Goal: Task Accomplishment & Management: Use online tool/utility

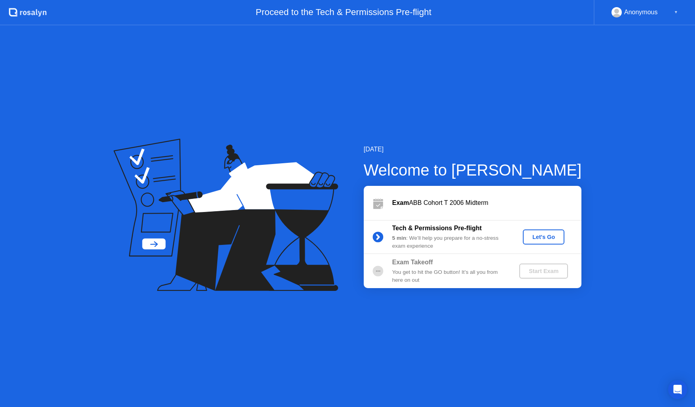
click at [554, 234] on div "Let's Go" at bounding box center [543, 237] width 35 height 6
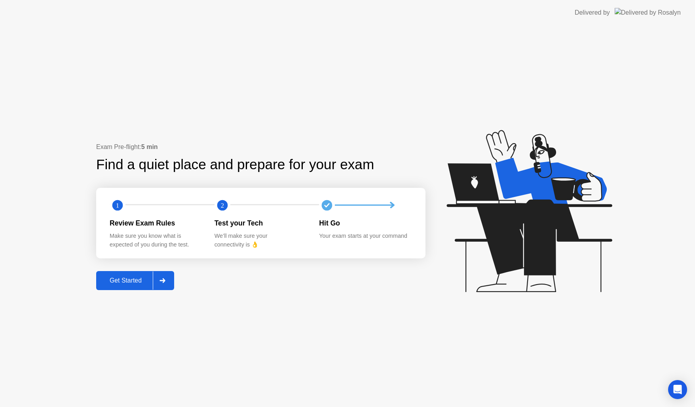
click at [135, 275] on button "Get Started" at bounding box center [135, 280] width 78 height 19
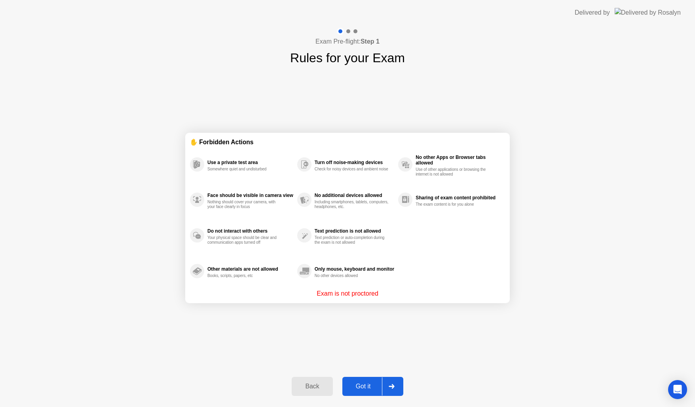
click at [365, 381] on button "Got it" at bounding box center [372, 385] width 61 height 19
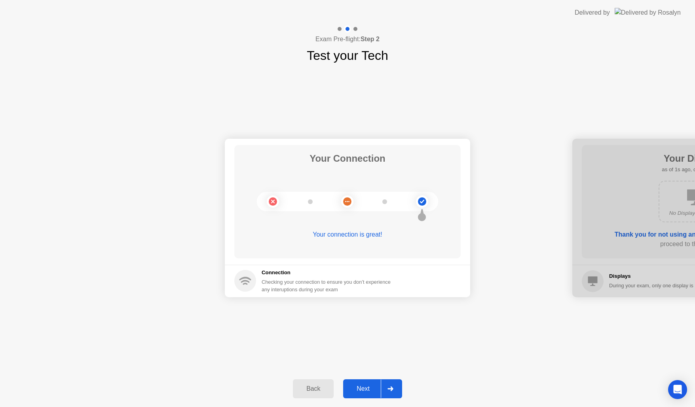
click at [354, 378] on div "Back Next" at bounding box center [347, 388] width 695 height 36
click at [360, 386] on div "Next" at bounding box center [363, 388] width 35 height 7
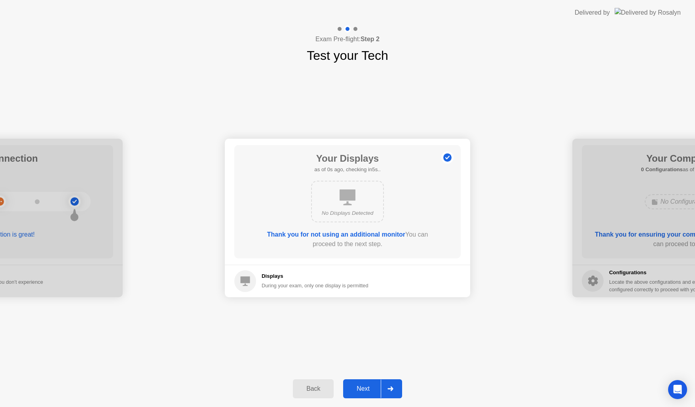
click at [358, 385] on div "Next" at bounding box center [363, 388] width 35 height 7
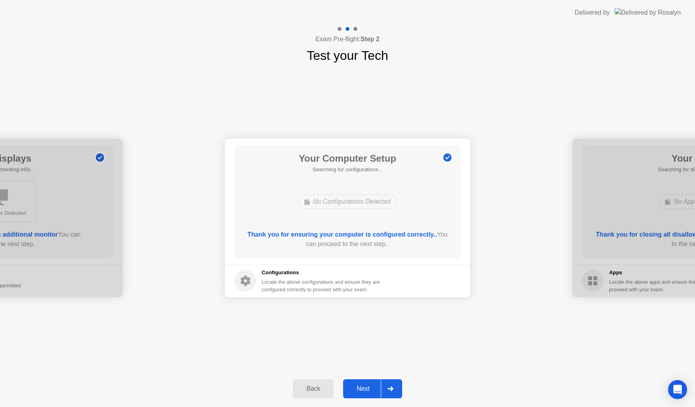
click at [358, 385] on div "Next" at bounding box center [363, 388] width 35 height 7
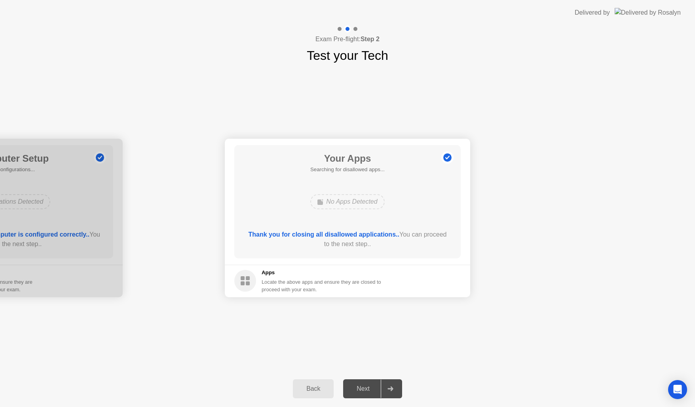
click at [357, 385] on div "Next" at bounding box center [363, 388] width 35 height 7
click at [365, 392] on div "Next" at bounding box center [363, 388] width 35 height 7
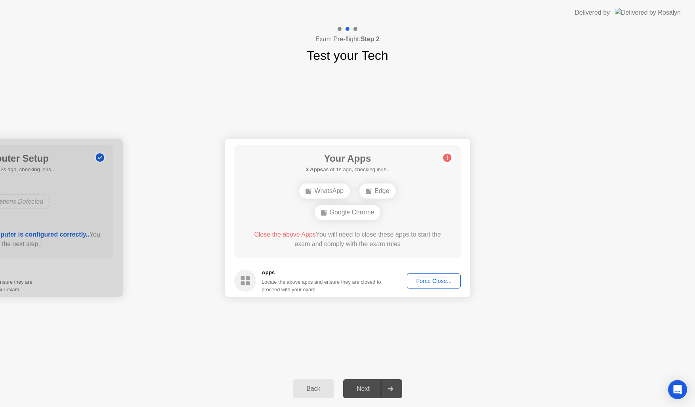
click at [424, 284] on div "Force Close..." at bounding box center [434, 280] width 48 height 6
drag, startPoint x: 354, startPoint y: 220, endPoint x: 348, endPoint y: 221, distance: 6.0
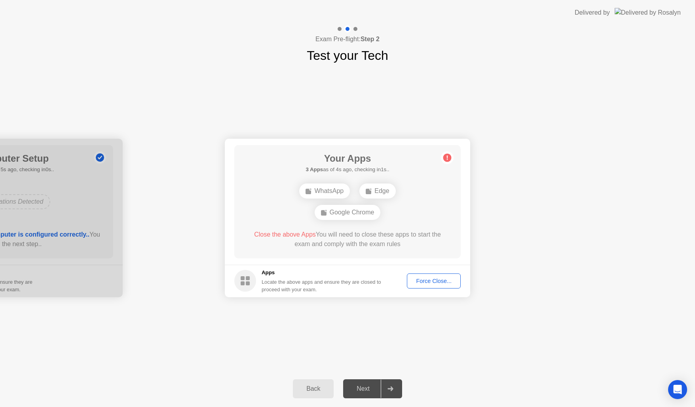
click at [349, 210] on div "Google Chrome" at bounding box center [348, 212] width 66 height 15
click at [429, 281] on div "Force Close..." at bounding box center [434, 280] width 48 height 6
click at [326, 189] on div "WhatsApp" at bounding box center [324, 190] width 51 height 15
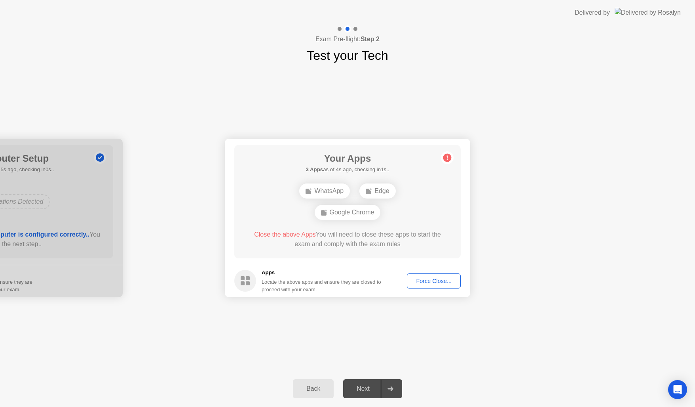
click at [425, 279] on div "Force Close..." at bounding box center [434, 280] width 48 height 6
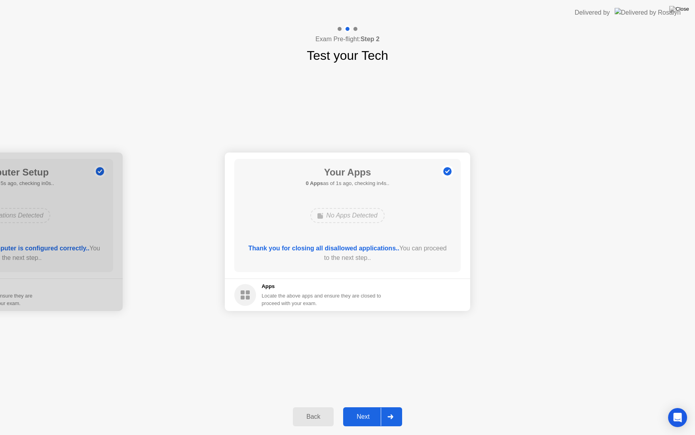
click at [365, 406] on div "Next" at bounding box center [363, 416] width 35 height 7
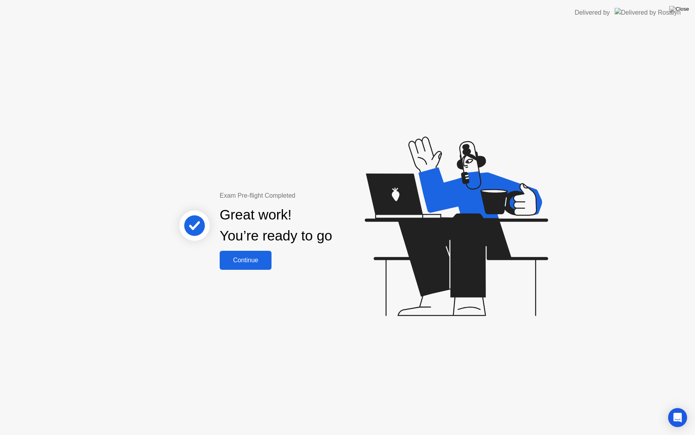
click at [265, 258] on div "Continue" at bounding box center [245, 260] width 47 height 7
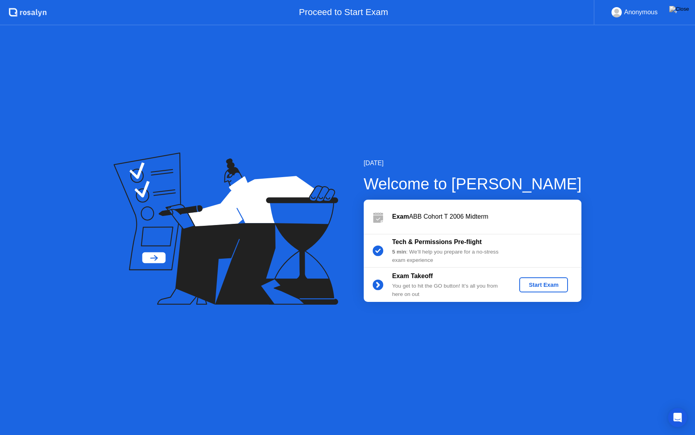
click at [547, 284] on div "Start Exam" at bounding box center [544, 284] width 42 height 6
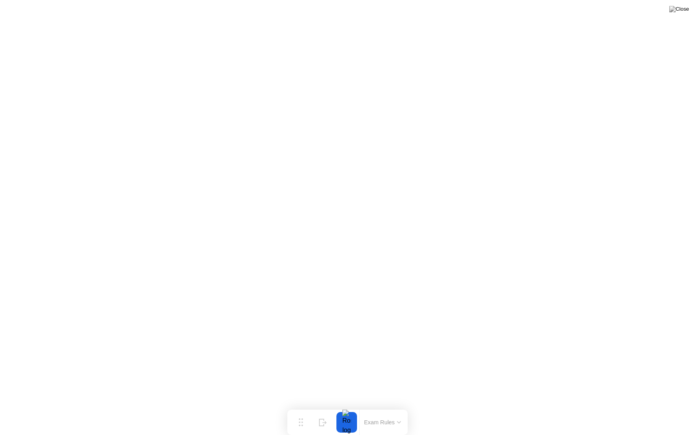
click at [680, 14] on button at bounding box center [679, 9] width 24 height 10
